Goal: Information Seeking & Learning: Learn about a topic

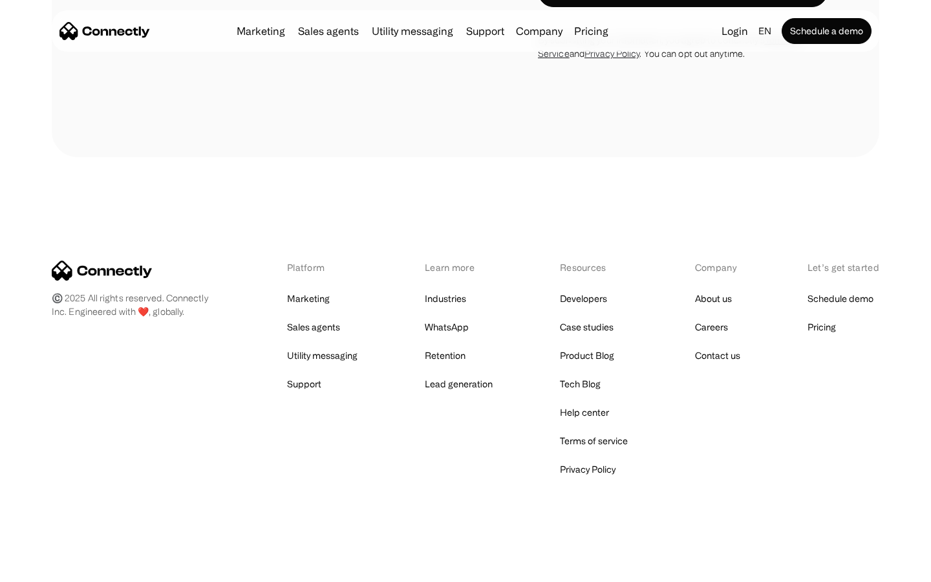
scroll to position [5074, 0]
